Goal: Task Accomplishment & Management: Use online tool/utility

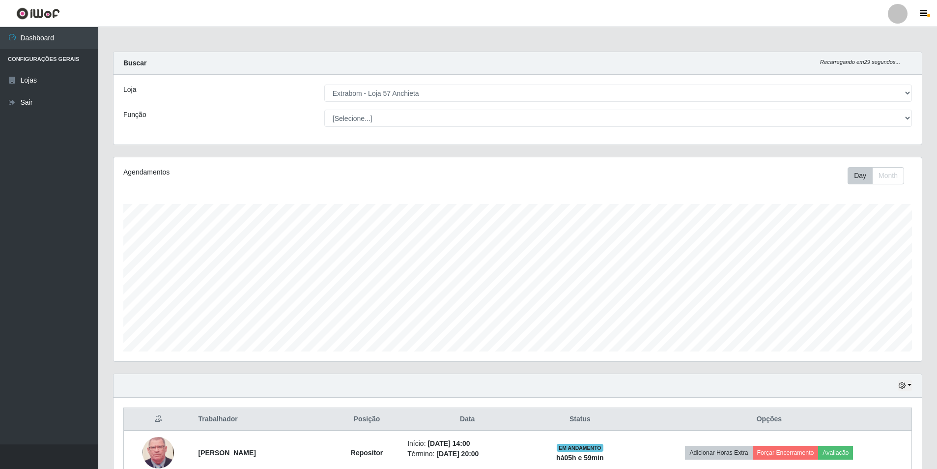
select select "470"
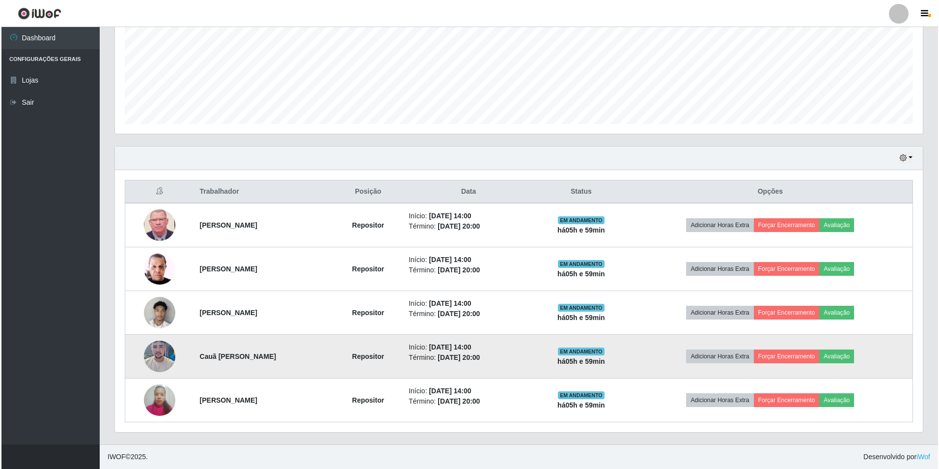
scroll to position [204, 808]
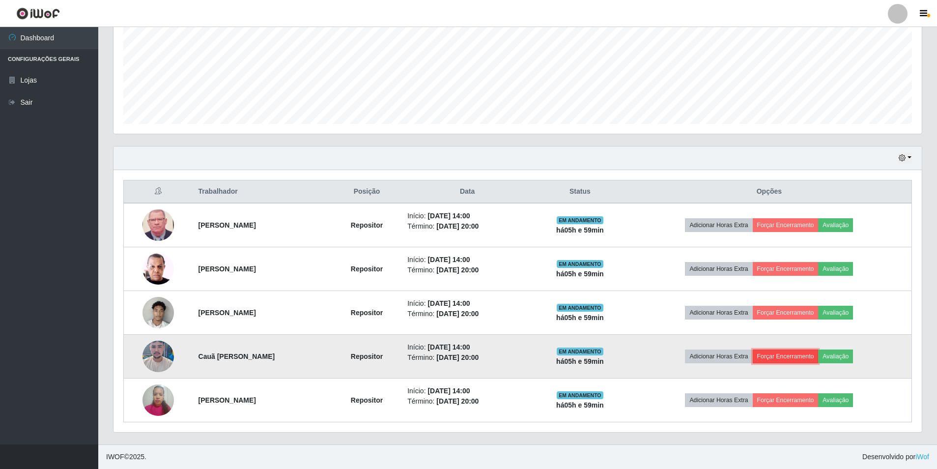
click at [777, 358] on button "Forçar Encerramento" at bounding box center [786, 356] width 66 height 14
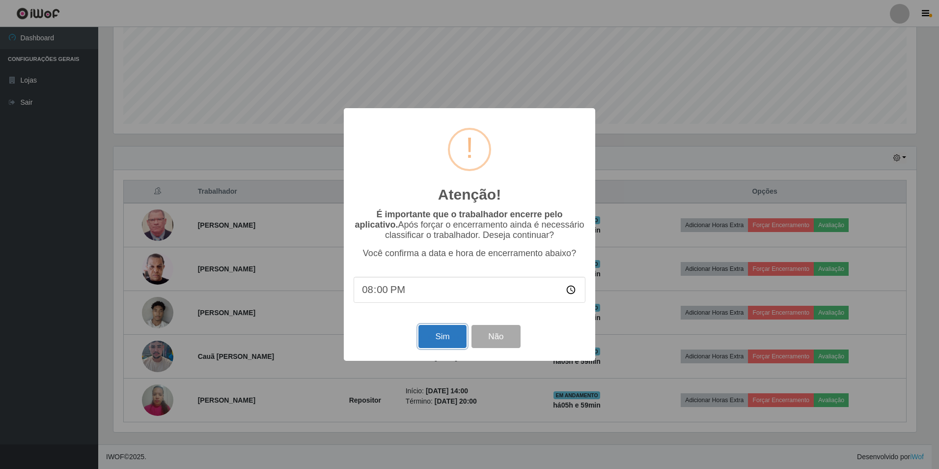
click at [429, 340] on button "Sim" at bounding box center [443, 336] width 48 height 23
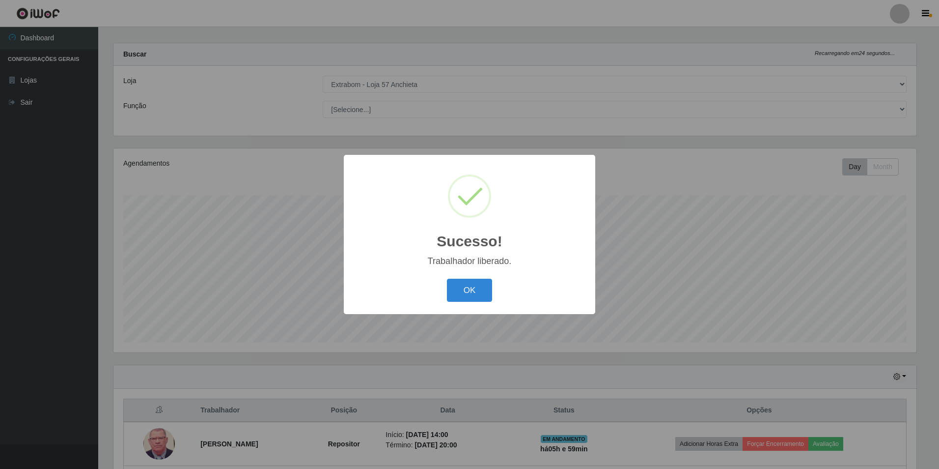
click at [495, 289] on div "OK Cancel" at bounding box center [470, 290] width 232 height 28
click at [458, 282] on button "OK" at bounding box center [470, 290] width 46 height 23
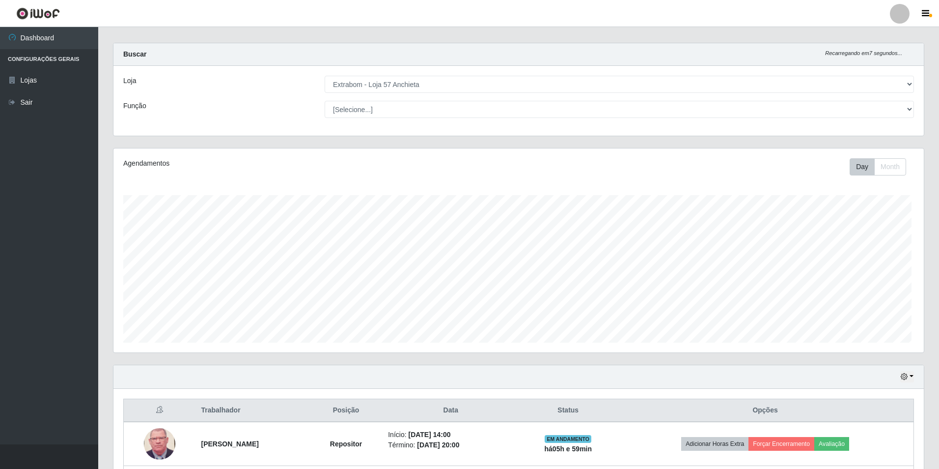
scroll to position [204, 808]
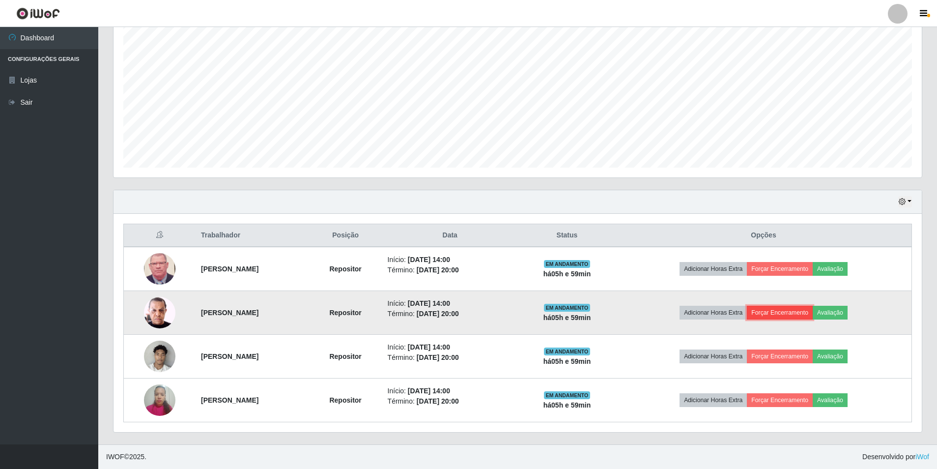
click at [798, 311] on button "Forçar Encerramento" at bounding box center [780, 313] width 66 height 14
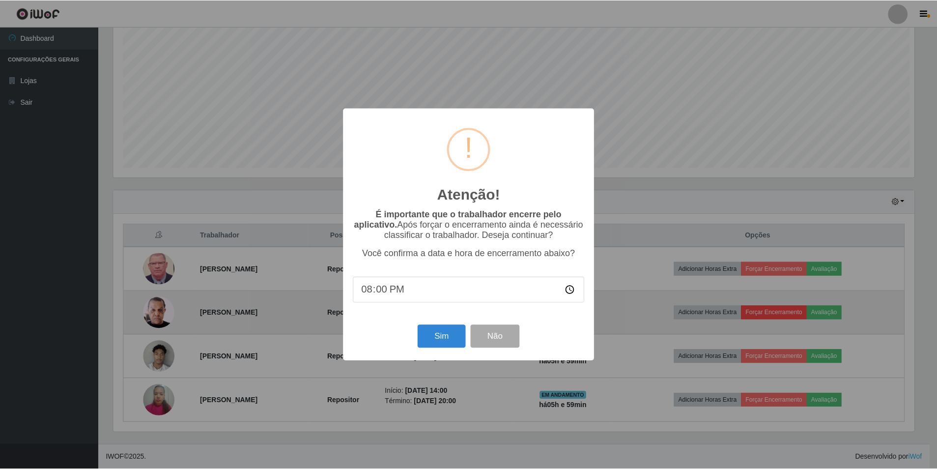
scroll to position [204, 803]
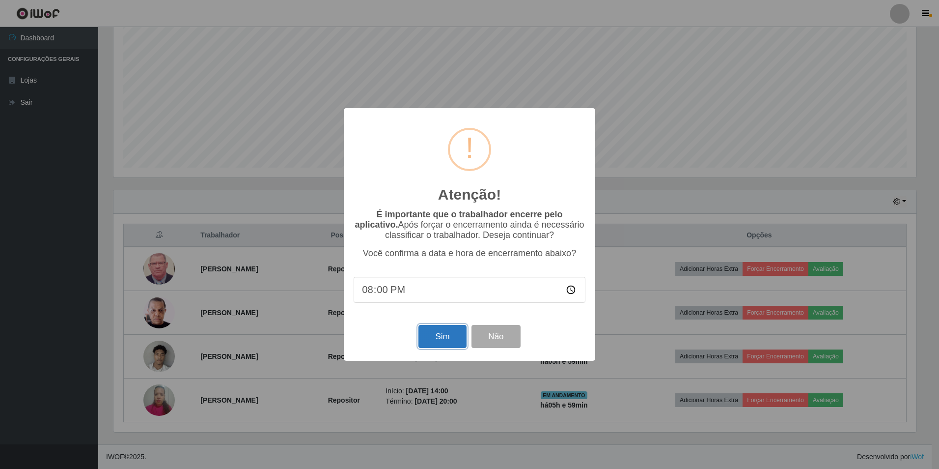
click at [457, 333] on button "Sim" at bounding box center [443, 336] width 48 height 23
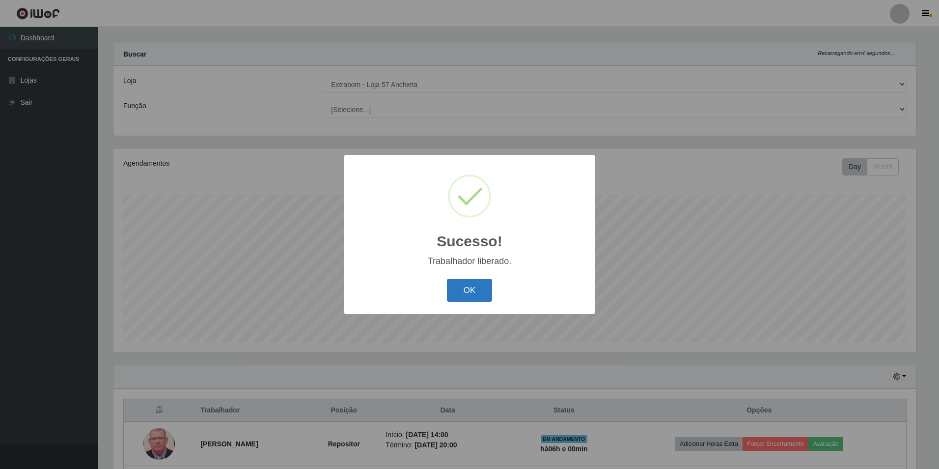
click at [465, 289] on button "OK" at bounding box center [470, 290] width 46 height 23
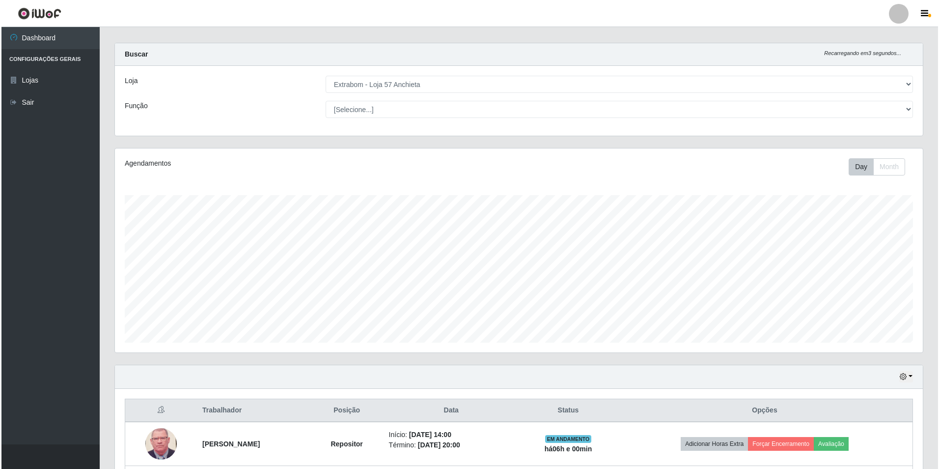
scroll to position [140, 0]
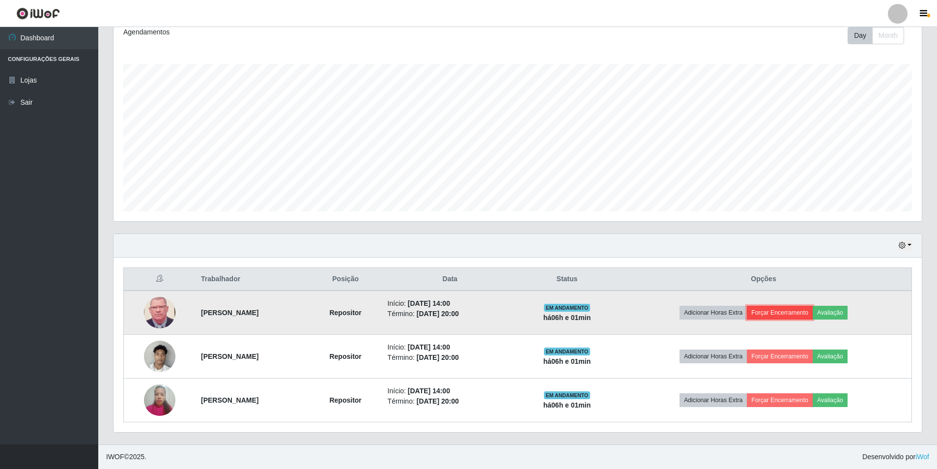
click at [813, 312] on button "Forçar Encerramento" at bounding box center [780, 313] width 66 height 14
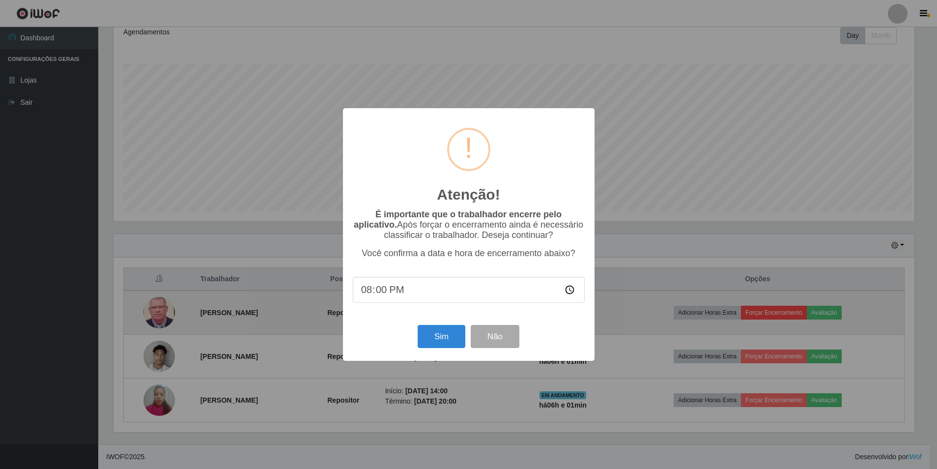
scroll to position [204, 803]
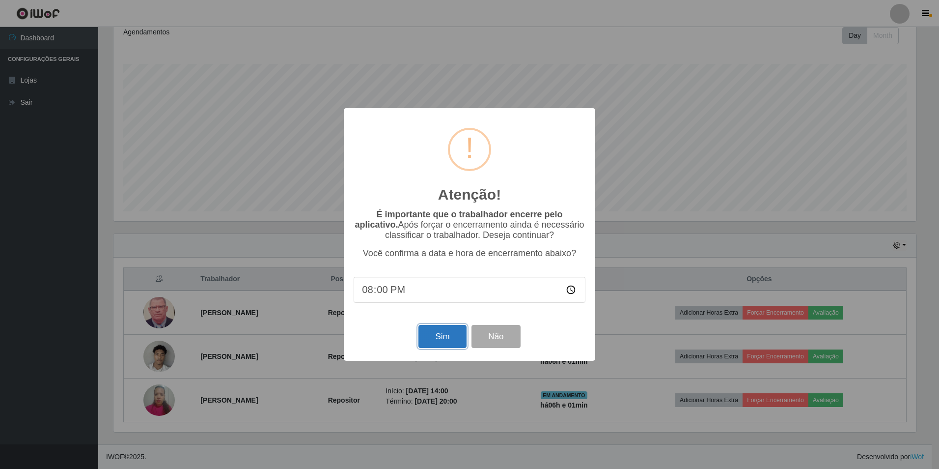
click at [434, 339] on button "Sim" at bounding box center [443, 336] width 48 height 23
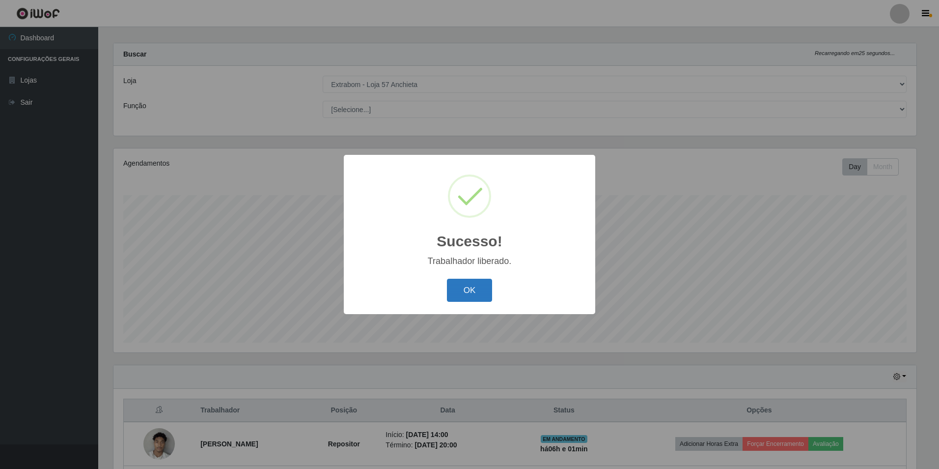
click at [458, 295] on button "OK" at bounding box center [470, 290] width 46 height 23
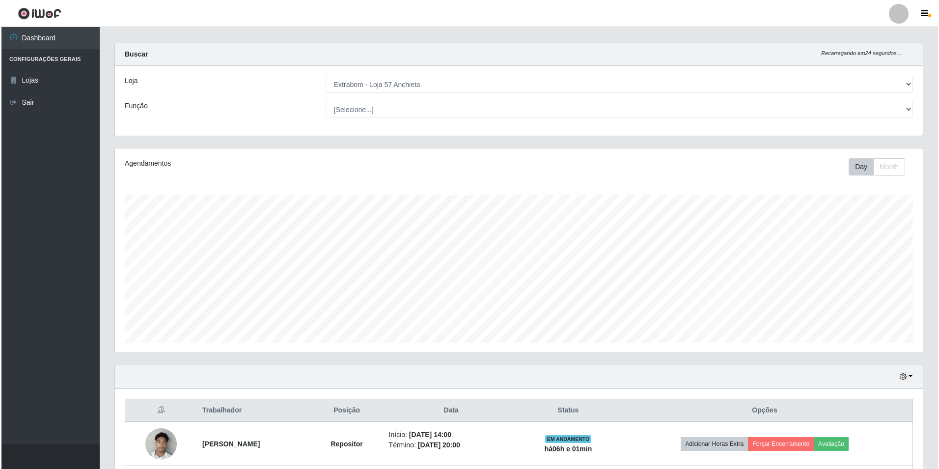
scroll to position [96, 0]
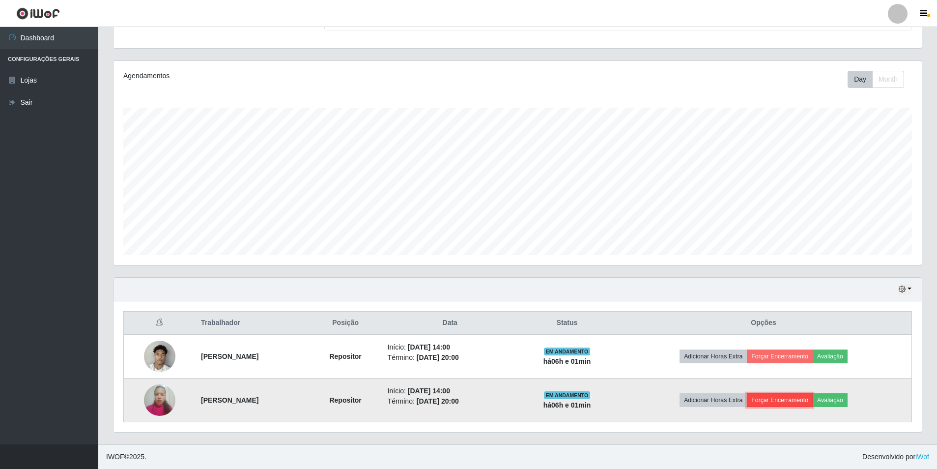
click at [813, 399] on button "Forçar Encerramento" at bounding box center [780, 400] width 66 height 14
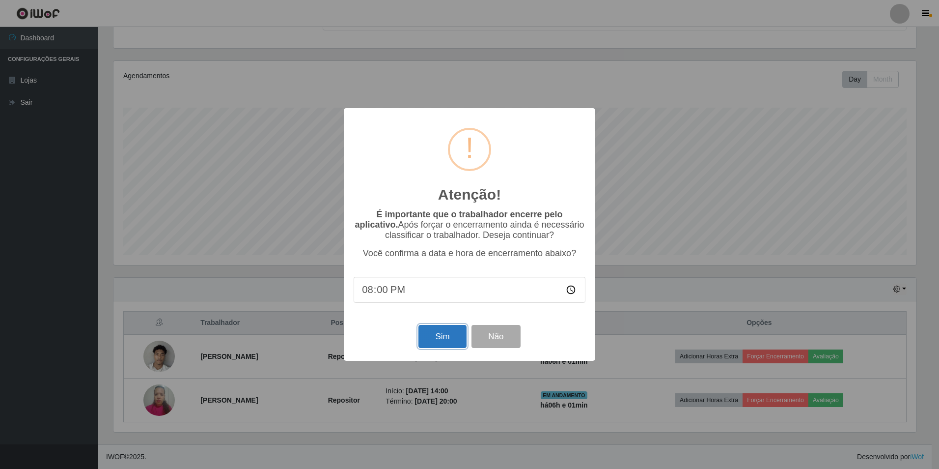
click at [437, 343] on button "Sim" at bounding box center [443, 336] width 48 height 23
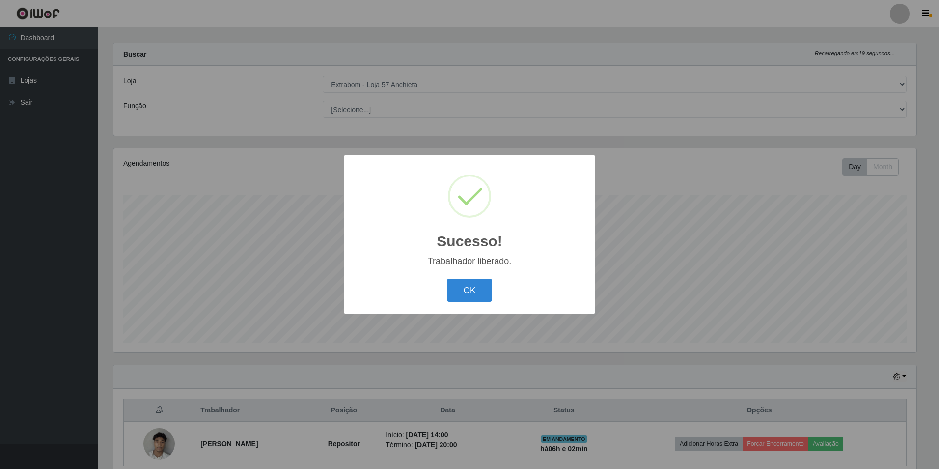
click at [460, 263] on div "Trabalhador liberado." at bounding box center [470, 261] width 232 height 10
click at [475, 285] on button "OK" at bounding box center [470, 290] width 46 height 23
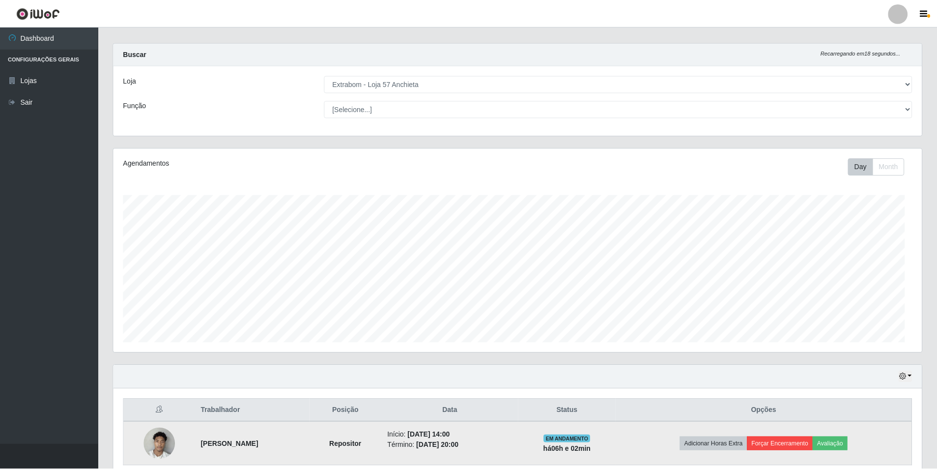
scroll to position [204, 808]
click at [796, 442] on button "Forçar Encerramento" at bounding box center [780, 444] width 66 height 14
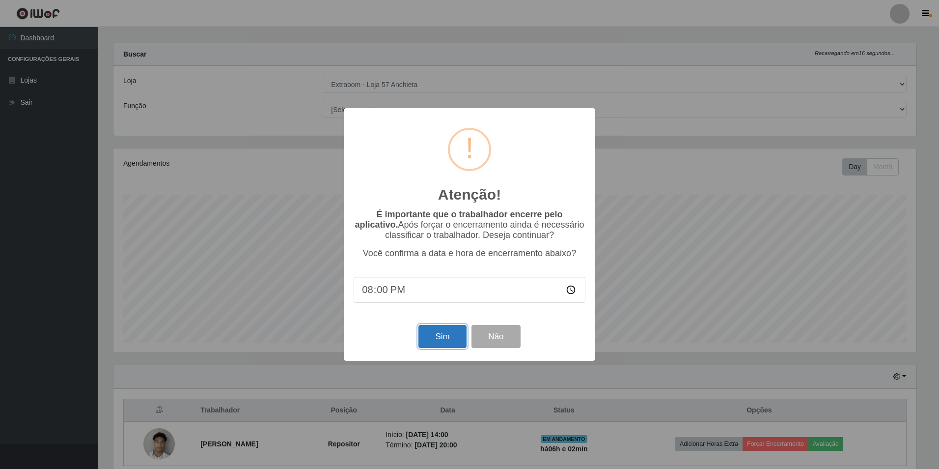
click at [450, 344] on button "Sim" at bounding box center [443, 336] width 48 height 23
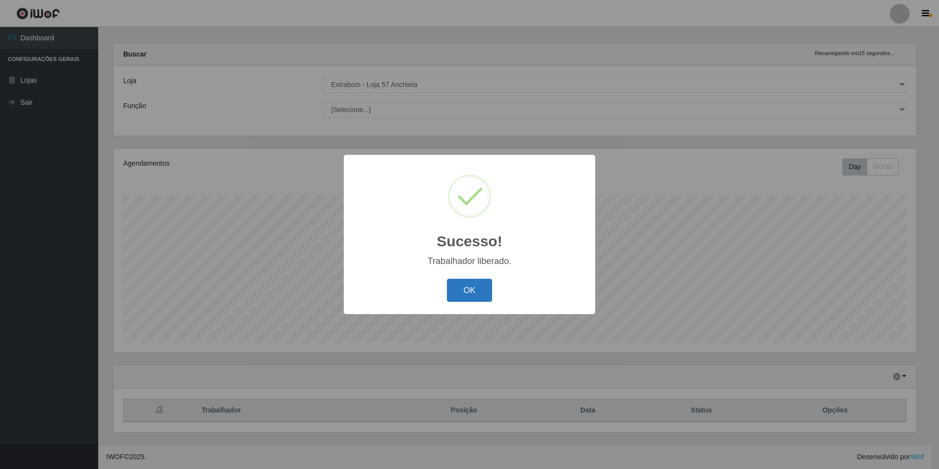
drag, startPoint x: 421, startPoint y: 288, endPoint x: 452, endPoint y: 280, distance: 32.1
click at [437, 284] on div "OK Cancel" at bounding box center [470, 290] width 232 height 28
click at [468, 278] on div "OK Cancel" at bounding box center [470, 290] width 232 height 28
click at [477, 285] on button "OK" at bounding box center [470, 290] width 46 height 23
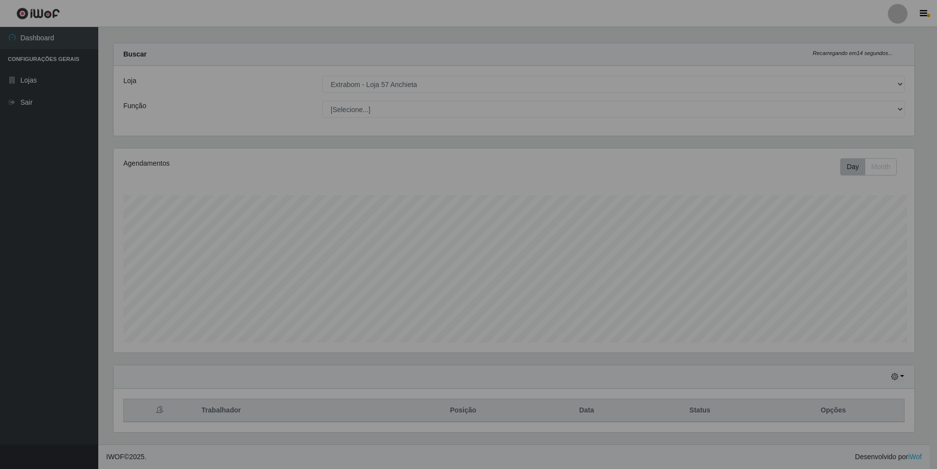
scroll to position [204, 808]
